Goal: Find contact information: Find contact information

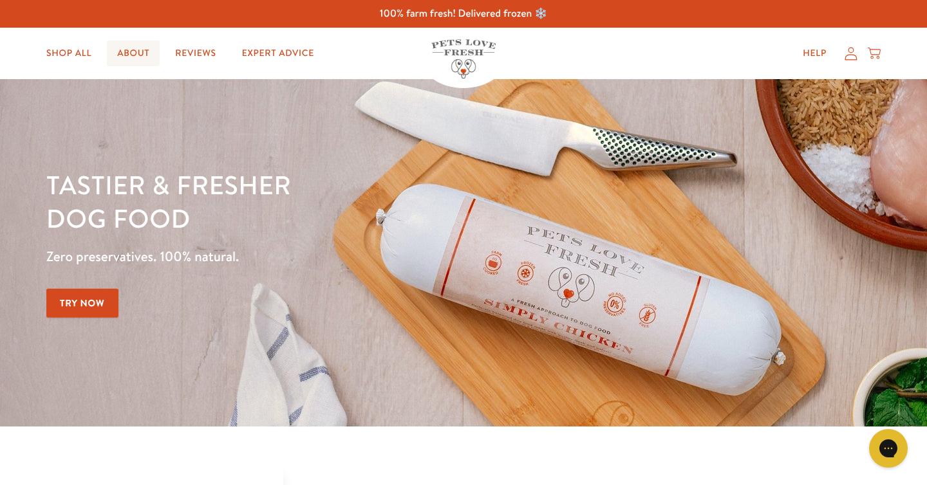
click at [148, 64] on link "About" at bounding box center [133, 54] width 53 height 26
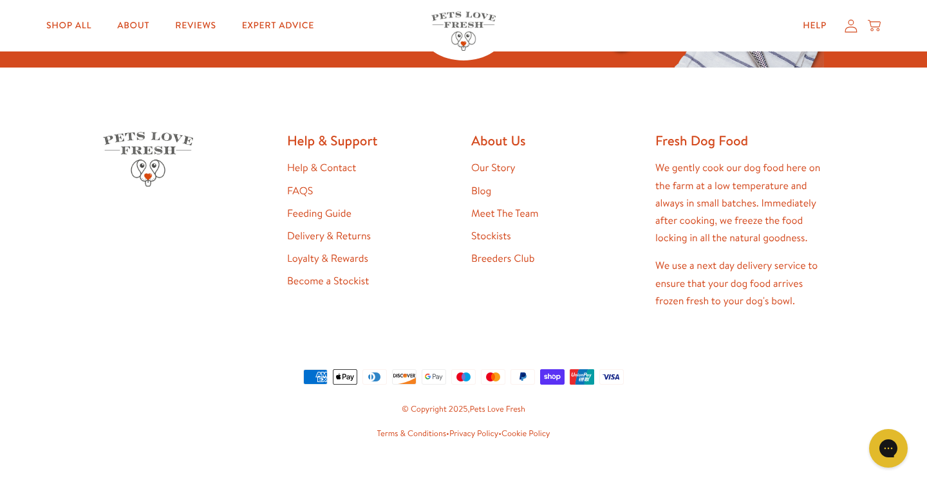
scroll to position [3392, 0]
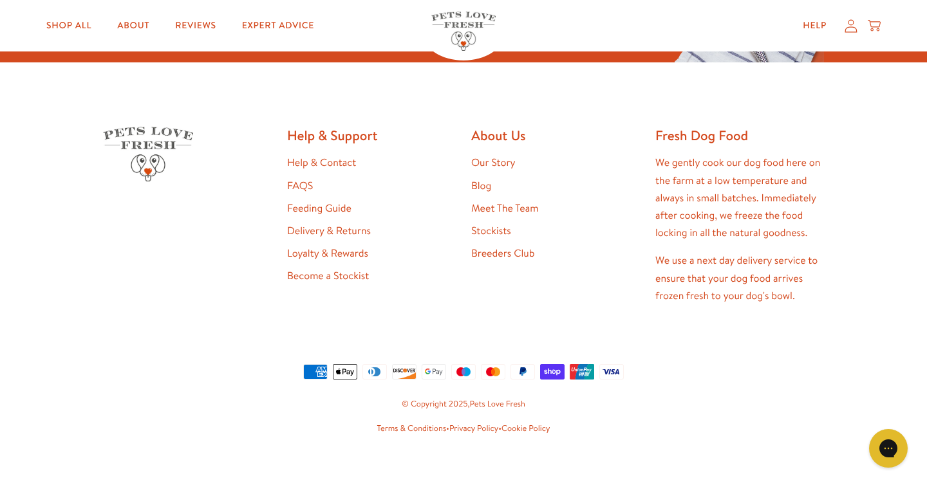
click at [340, 158] on link "Help & Contact" at bounding box center [321, 163] width 69 height 14
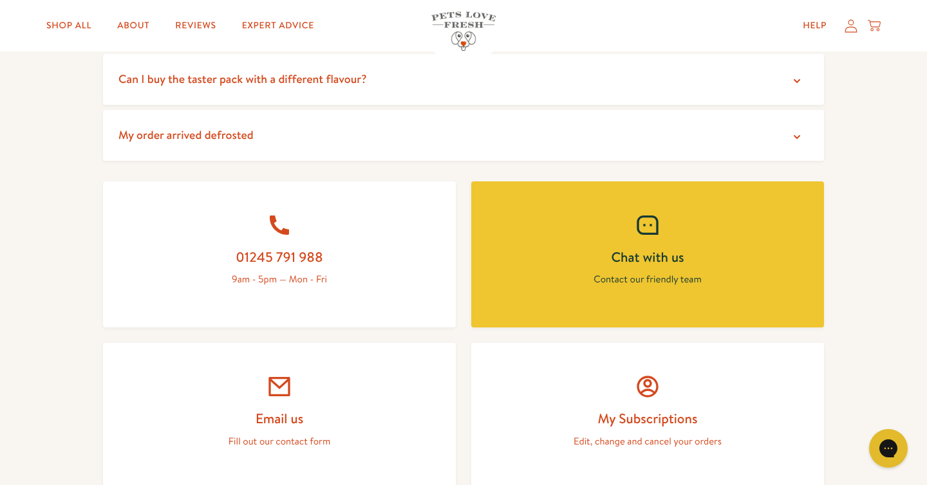
scroll to position [1196, 0]
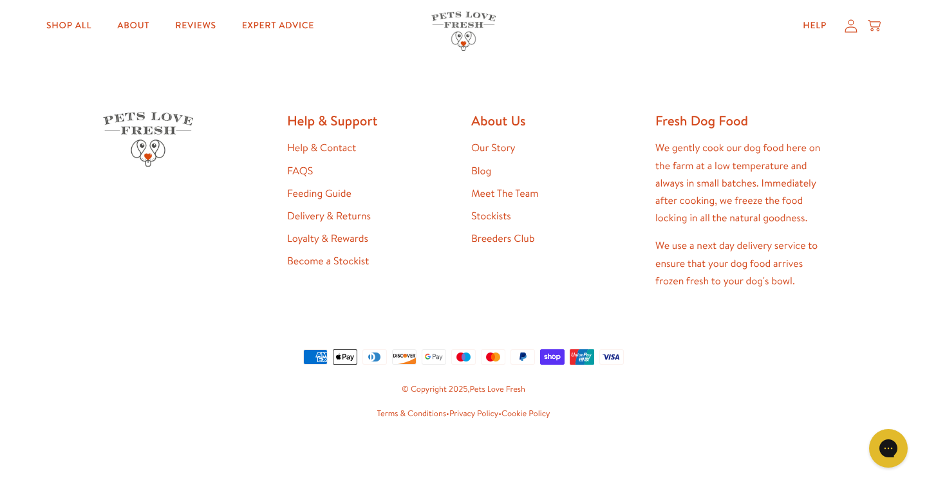
click at [505, 151] on link "Our Story" at bounding box center [493, 148] width 44 height 14
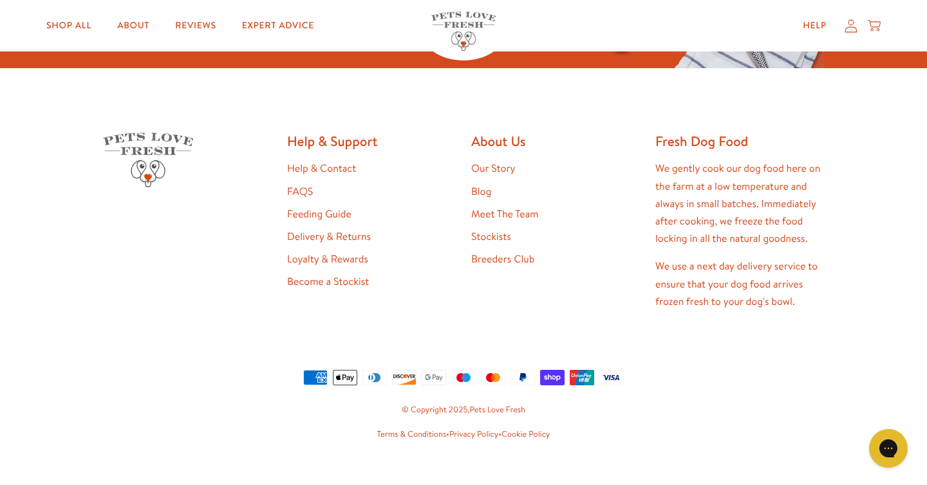
scroll to position [3405, 0]
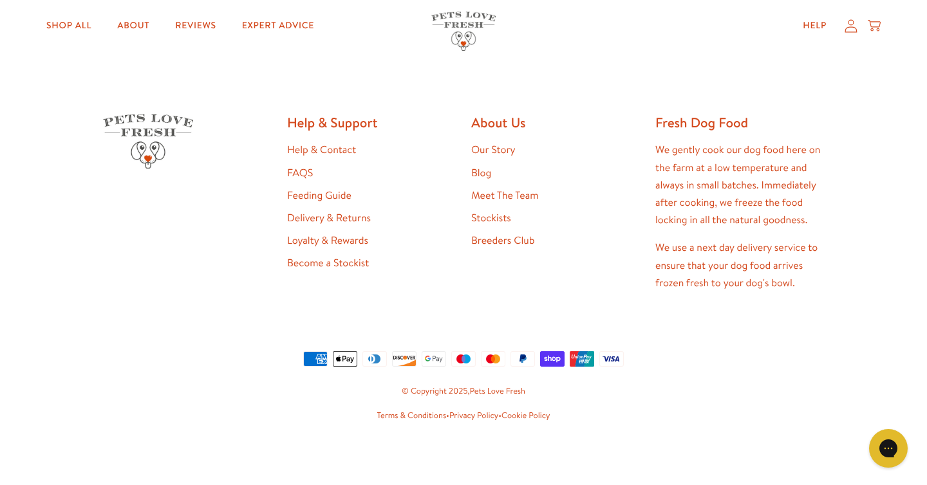
click at [319, 144] on link "Help & Contact" at bounding box center [321, 150] width 69 height 14
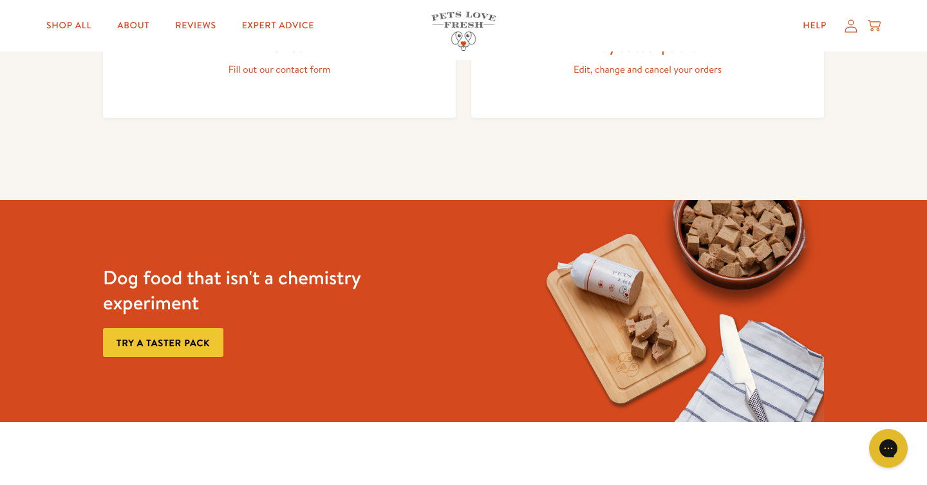
scroll to position [822, 0]
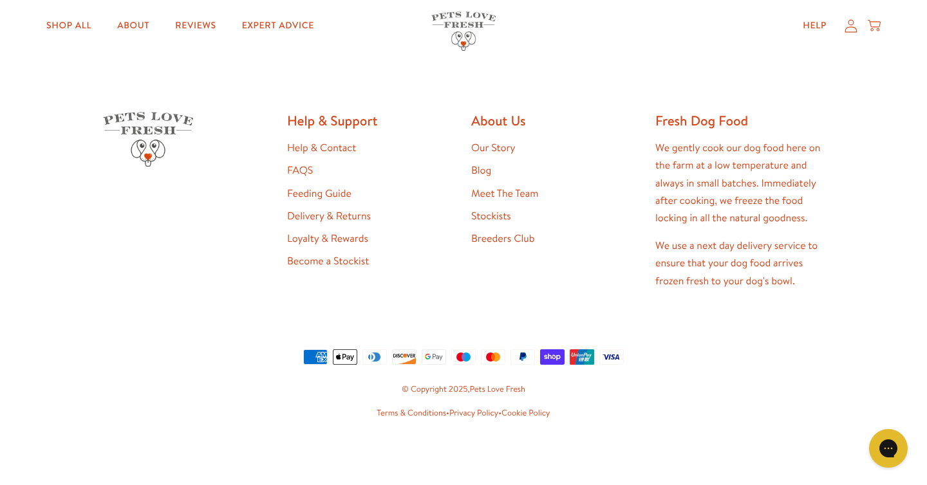
scroll to position [3361, 0]
